Goal: Information Seeking & Learning: Find contact information

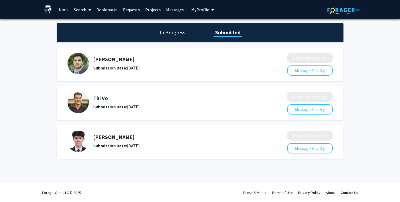
click at [78, 8] on link "Search" at bounding box center [82, 9] width 23 height 19
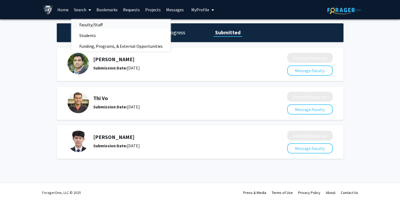
click at [99, 21] on span "Faculty/Staff" at bounding box center [90, 24] width 39 height 11
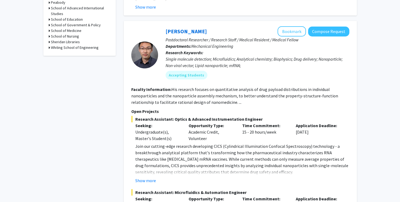
scroll to position [267, 0]
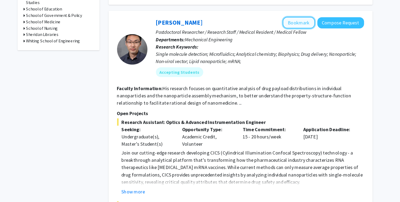
click at [284, 26] on button "Bookmark" at bounding box center [292, 31] width 28 height 10
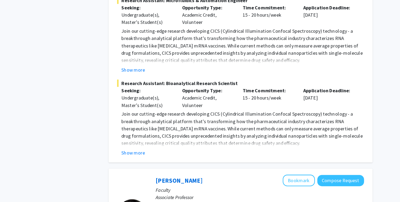
scroll to position [453, 0]
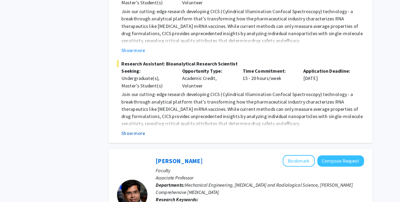
click at [149, 138] on button "Show more" at bounding box center [145, 141] width 21 height 6
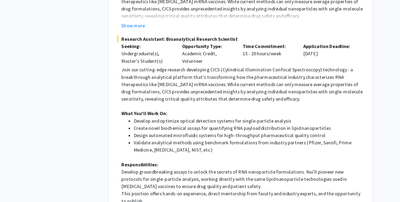
scroll to position [475, 0]
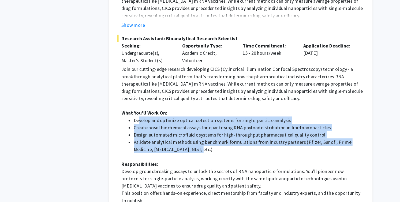
drag, startPoint x: 150, startPoint y: 123, endPoint x: 194, endPoint y: 148, distance: 50.6
click at [195, 148] on ul "Develop and optimize optical detection systems for single-particle analysis Cre…" at bounding box center [242, 142] width 214 height 32
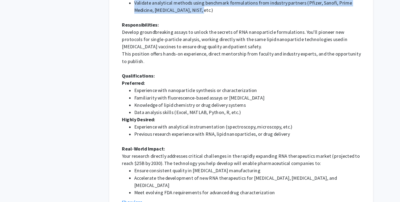
scroll to position [599, 0]
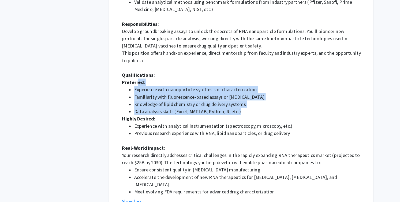
drag, startPoint x: 148, startPoint y: 91, endPoint x: 258, endPoint y: 114, distance: 112.5
click at [258, 114] on div "Join our cutting-edge research developing CICS (Cylindrical Illumination Confoc…" at bounding box center [242, 77] width 214 height 238
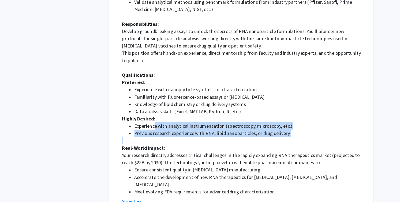
drag, startPoint x: 164, startPoint y: 128, endPoint x: 174, endPoint y: 139, distance: 14.8
click at [174, 139] on div "Join our cutting-edge research developing CICS (Cylindrical Illumination Confoc…" at bounding box center [242, 77] width 214 height 238
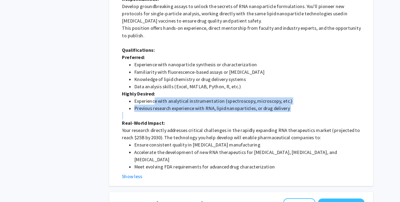
scroll to position [622, 0]
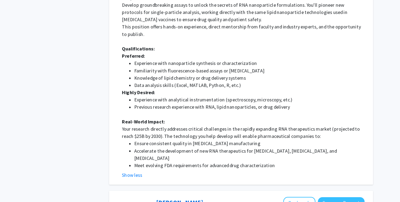
drag, startPoint x: 145, startPoint y: 133, endPoint x: 143, endPoint y: 140, distance: 7.6
click at [143, 140] on div "Join our cutting-edge research developing CICS (Cylindrical Illumination Confoc…" at bounding box center [242, 54] width 214 height 238
drag, startPoint x: 133, startPoint y: 134, endPoint x: 136, endPoint y: 139, distance: 6.0
click at [136, 139] on fg-read-more "Join our cutting-edge research developing CICS (Cylindrical Illumination Confoc…" at bounding box center [240, 58] width 218 height 247
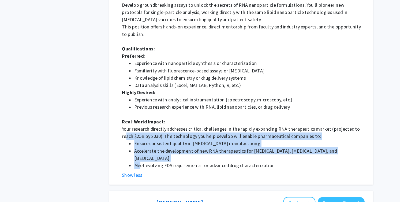
drag, startPoint x: 139, startPoint y: 136, endPoint x: 151, endPoint y: 157, distance: 24.1
click at [151, 157] on div "Join our cutting-edge research developing CICS (Cylindrical Illumination Confoc…" at bounding box center [242, 54] width 214 height 238
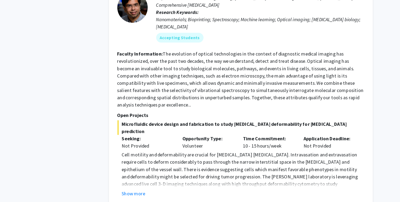
scroll to position [824, 0]
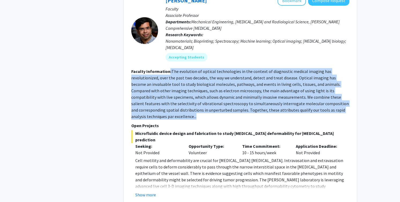
drag, startPoint x: 169, startPoint y: 100, endPoint x: 169, endPoint y: 60, distance: 40.7
click at [169, 68] on section "Faculty Information: The evolution of optical technologies in the context of di…" at bounding box center [240, 93] width 218 height 51
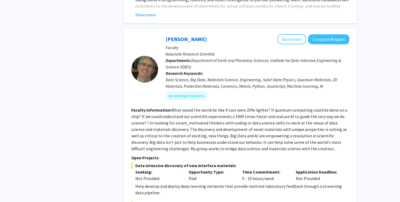
scroll to position [1079, 0]
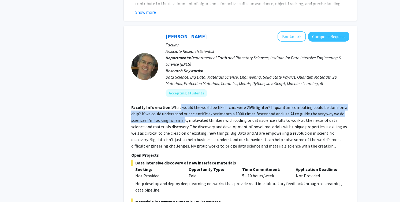
drag, startPoint x: 180, startPoint y: 88, endPoint x: 182, endPoint y: 102, distance: 14.4
click at [182, 105] on fg-read-more "What would the world be like if cars were 25% lighter? If quantum computing cou…" at bounding box center [239, 127] width 216 height 44
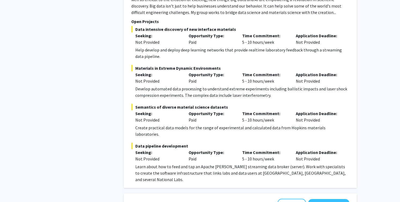
scroll to position [1218, 0]
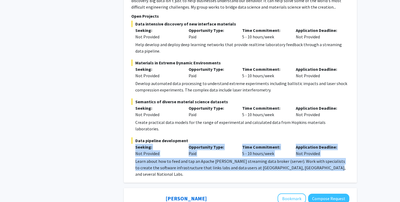
drag, startPoint x: 185, startPoint y: 149, endPoint x: 185, endPoint y: 116, distance: 33.0
click at [185, 116] on div "[PERSON_NAME] Bookmark Compose Request Faculty Associate Research Scientist Dep…" at bounding box center [240, 34] width 233 height 295
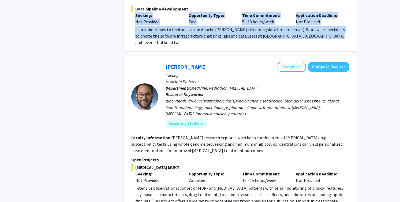
scroll to position [1353, 0]
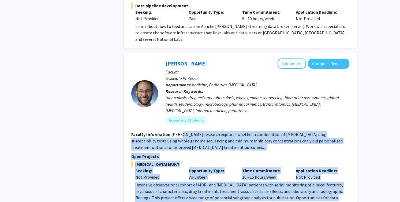
drag, startPoint x: 178, startPoint y: 100, endPoint x: 191, endPoint y: 171, distance: 71.6
click at [191, 171] on fg-search-faculty "[PERSON_NAME] Bookmark Compose Request Faculty Associate Professor Departments:…" at bounding box center [240, 202] width 218 height 288
click at [290, 58] on button "Bookmark" at bounding box center [292, 63] width 28 height 10
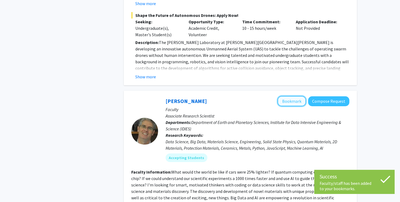
click at [294, 96] on button "Bookmark" at bounding box center [292, 101] width 28 height 10
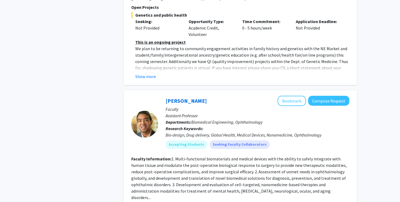
scroll to position [2007, 0]
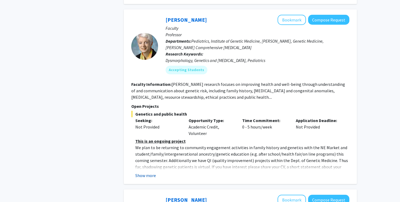
click at [149, 172] on button "Show more" at bounding box center [145, 175] width 21 height 6
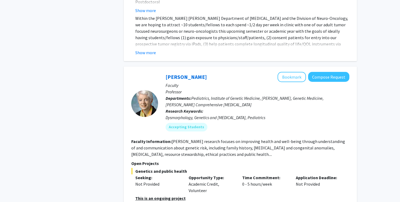
scroll to position [1951, 0]
click at [183, 73] on link "[PERSON_NAME]" at bounding box center [186, 76] width 41 height 7
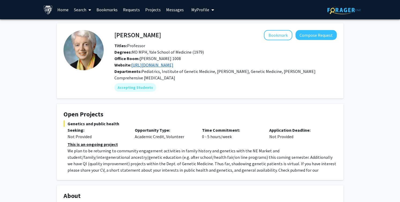
click at [172, 65] on link "[URL][DOMAIN_NAME]" at bounding box center [152, 64] width 42 height 5
drag, startPoint x: 136, startPoint y: 52, endPoint x: 204, endPoint y: 52, distance: 67.6
click at [204, 52] on div "Degrees: MD MPH, Yale School of Medicine (1979)" at bounding box center [225, 52] width 231 height 6
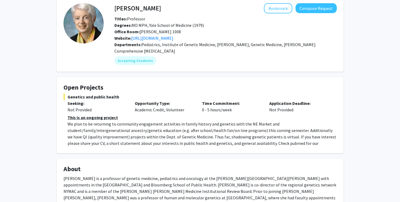
scroll to position [27, 0]
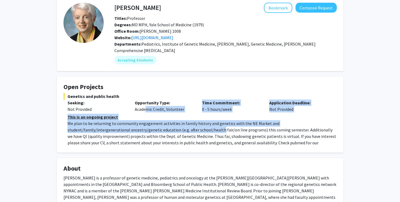
drag, startPoint x: 144, startPoint y: 111, endPoint x: 159, endPoint y: 130, distance: 24.2
click at [159, 130] on div "Genetics and public health Seeking: Not Provided Opportunity Type: Academic Cre…" at bounding box center [200, 119] width 273 height 53
click at [159, 130] on p "We plan to be returning to community engagement activities in family history an…" at bounding box center [202, 136] width 269 height 32
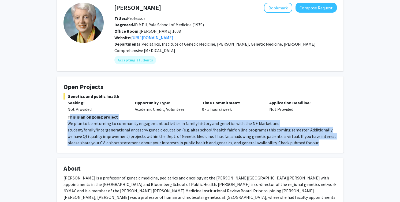
drag, startPoint x: 69, startPoint y: 118, endPoint x: 79, endPoint y: 153, distance: 36.5
click at [79, 153] on div "[PERSON_NAME] Bookmark Compose Request Titles: Professor Degrees: MD MPH, Yale …" at bounding box center [200, 183] width 295 height 374
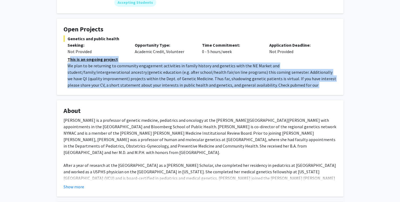
scroll to position [89, 0]
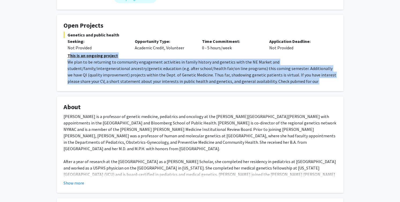
drag, startPoint x: 83, startPoint y: 112, endPoint x: 84, endPoint y: 149, distance: 37.6
click at [84, 149] on fg-card "About [PERSON_NAME] is a professor of genetic medicine, pediatrics and oncology…" at bounding box center [200, 145] width 287 height 96
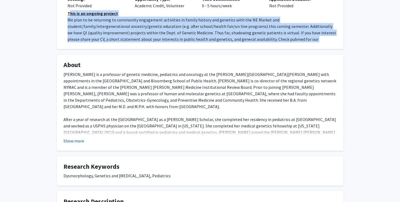
click at [81, 139] on button "Show more" at bounding box center [74, 141] width 21 height 6
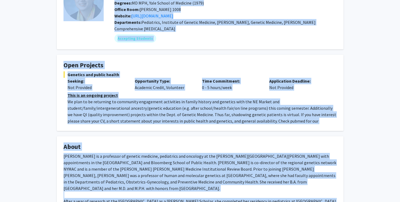
scroll to position [0, 0]
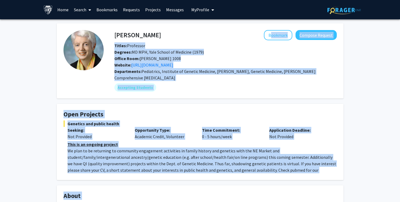
drag, startPoint x: 163, startPoint y: 170, endPoint x: 113, endPoint y: 37, distance: 142.4
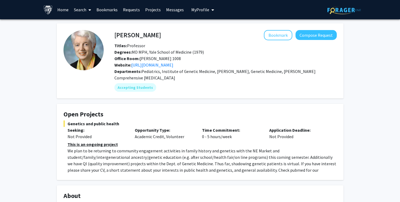
click at [117, 35] on h4 "[PERSON_NAME]" at bounding box center [137, 35] width 47 height 10
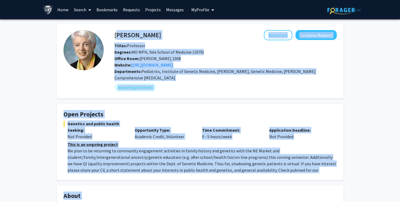
scroll to position [293, 0]
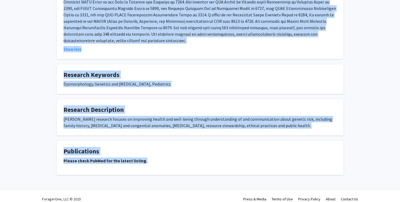
drag, startPoint x: 116, startPoint y: 35, endPoint x: 171, endPoint y: 157, distance: 134.0
copy div "[PERSON_NAME] Bookmark Compose Request Titles: Professor Degrees: MD MPH, Yale …"
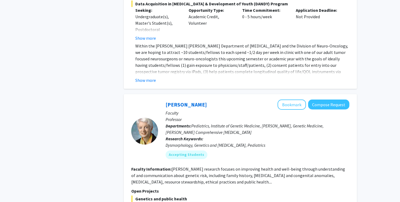
scroll to position [1806, 0]
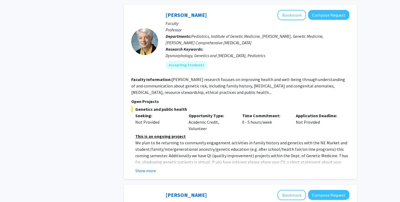
click at [152, 133] on fg-read-more "This is an ongoing project We plan to be returning to community engagement acti…" at bounding box center [240, 153] width 218 height 41
click at [152, 167] on button "Show more" at bounding box center [145, 170] width 21 height 6
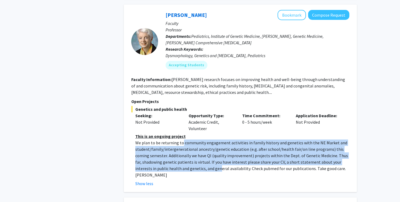
drag, startPoint x: 181, startPoint y: 96, endPoint x: 200, endPoint y: 124, distance: 33.2
click at [199, 139] on p "We plan to be returning to community engagement activities in family history an…" at bounding box center [242, 158] width 214 height 39
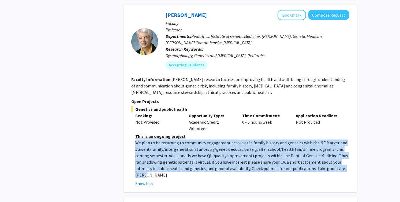
drag, startPoint x: 136, startPoint y: 99, endPoint x: 341, endPoint y: 124, distance: 205.9
click at [341, 139] on p "We plan to be returning to community engagement activities in family history an…" at bounding box center [242, 158] width 214 height 39
copy p "We plan to be returning to community engagement activities in family history an…"
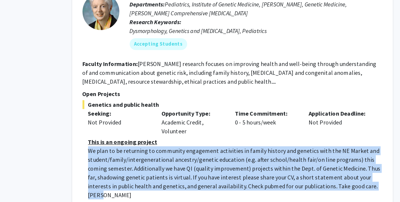
copy p "We plan to be returning to community engagement activities in family history an…"
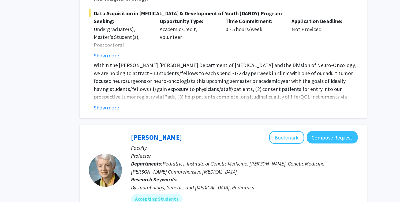
scroll to position [1703, 0]
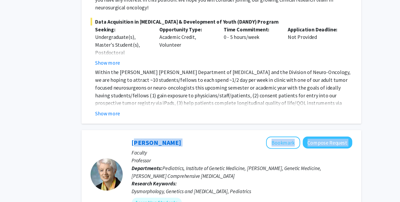
drag, startPoint x: 218, startPoint y: 72, endPoint x: 160, endPoint y: 73, distance: 58.2
click at [160, 114] on div "[PERSON_NAME] Bookmark Compose Request Faculty Professor Departments: Pediatric…" at bounding box center [253, 146] width 191 height 64
